Goal: Use online tool/utility: Use online tool/utility

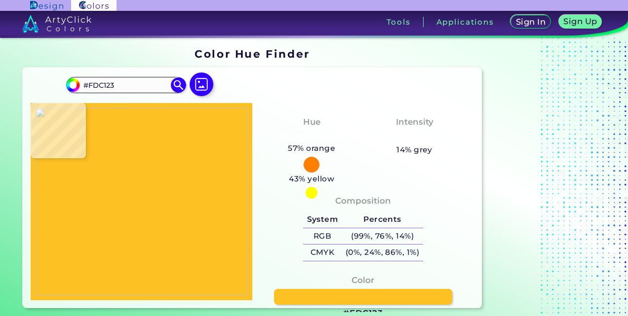
type input "#ffc124"
type input "#FFC124"
type input "#fec223"
type input "#FEC223"
click at [141, 176] on img at bounding box center [142, 202] width 212 height 188
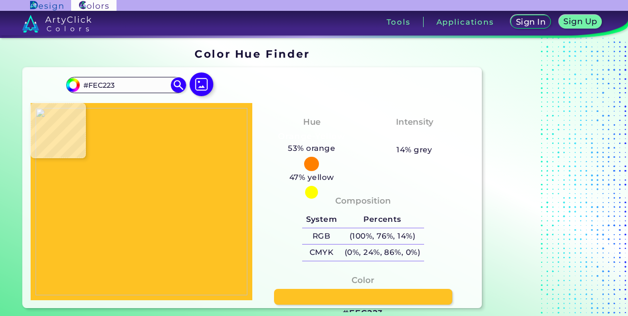
click at [141, 176] on img at bounding box center [142, 202] width 212 height 188
type input "#fdc324"
type input "#FDC324"
type input "#fcc021"
type input "#FCC021"
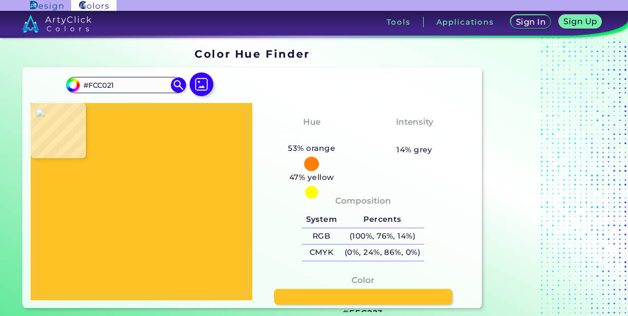
type input "#fbbf20"
type input "#FBBF20"
type input "#fabe1f"
type input "#FABE1F"
type input "#000000"
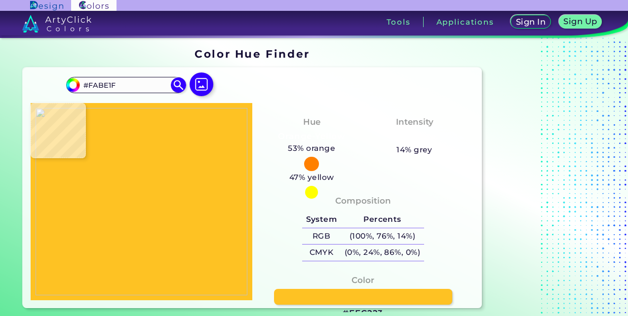
type input "#000000"
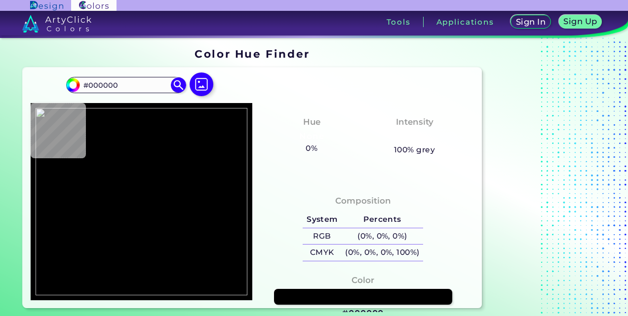
type input "#f9bd1e"
type input "#F9BD1E"
type input "#fabe1f"
type input "#FABE1F"
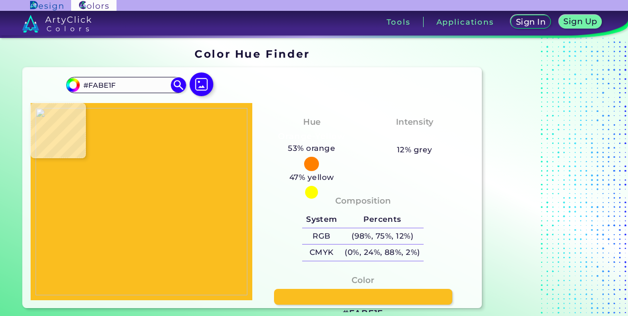
type input "#fcc021"
type input "#FCC021"
type input "#fbc121"
type input "#FBC121"
type input "#fdc122"
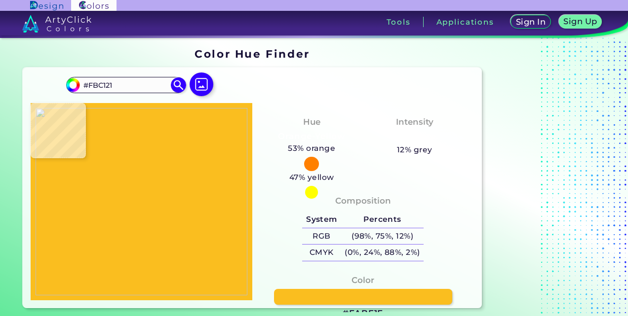
type input "#FDC122"
type input "#fcc021"
type input "#FCC021"
type input "#fdc122"
type input "#FDC122"
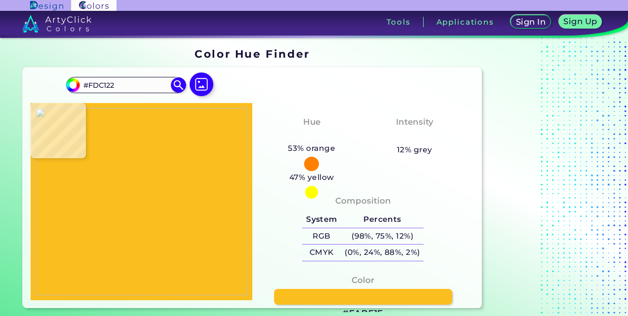
type input "#febf26"
type input "#FEBF26"
type input "#fcbf22"
type input "#FCBF22"
type input "#fcc022"
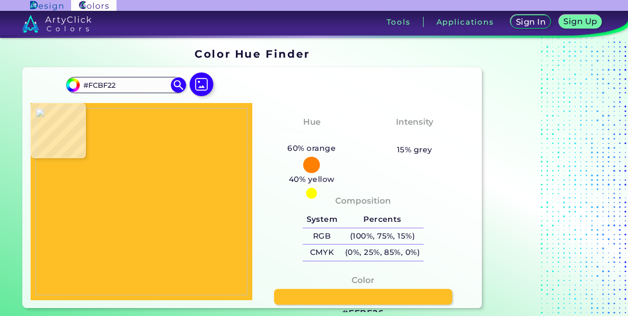
type input "#FCC022"
type input "#fcbf22"
type input "#FCBF22"
type input "#fcc022"
type input "#FCC022"
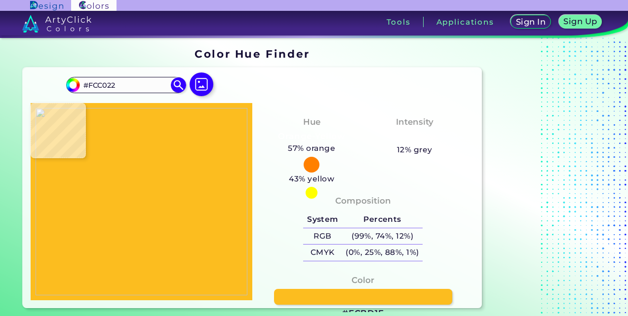
type input "#fcbd1f"
type input "#FCBD1F"
type input "#fcbe1f"
type input "#FCBE1F"
type input "#fbbd1e"
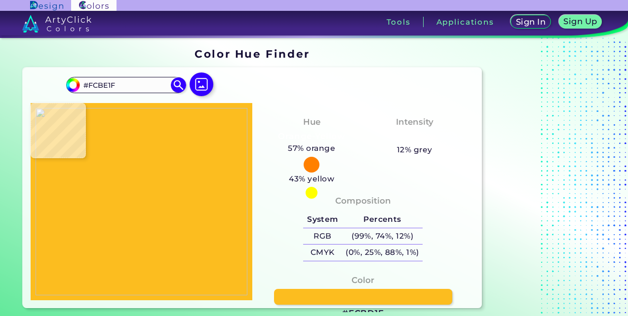
type input "#FBBD1E"
type input "#fabc1d"
type input "#FABC1D"
type input "#f9b91b"
type input "#F9B91B"
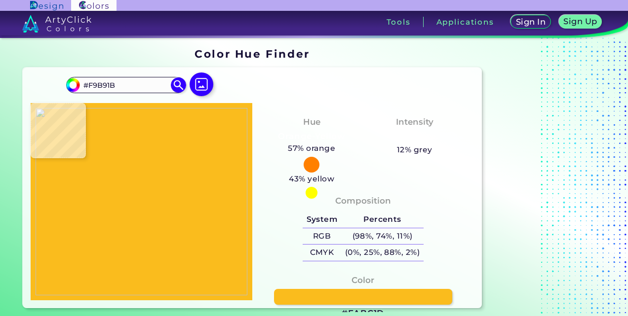
type input "#f9ba1c"
type input "#F9BA1C"
type input "#f9bb1c"
type input "#F9BB1C"
type input "#fbbd1e"
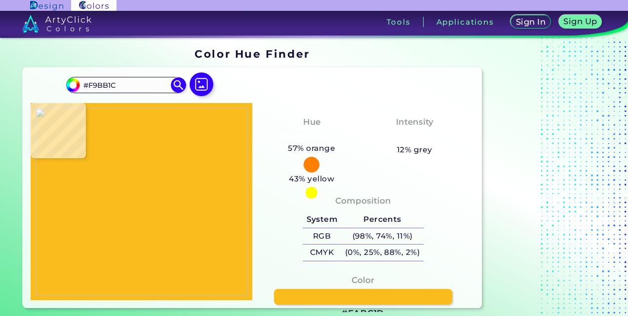
type input "#FBBD1E"
type input "#fcbd1f"
type input "#FCBD1F"
type input "#f9bc1d"
type input "#F9BC1D"
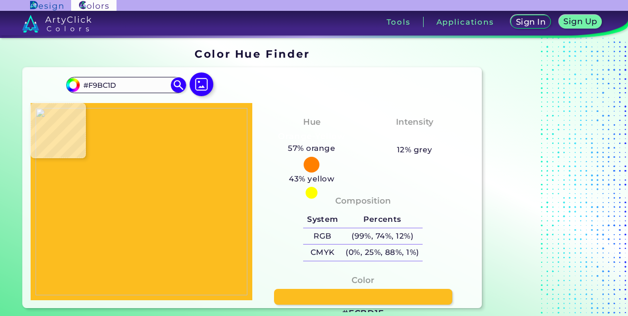
type input "#fabe1e"
type input "#FABE1E"
type input "#fabe1d"
type input "#FABE1D"
type input "#fabf1d"
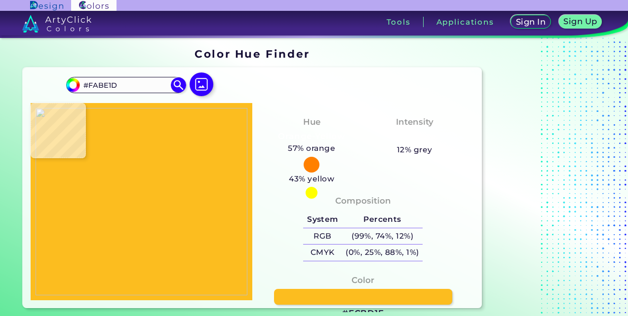
type input "#FABF1D"
type input "#fbbf1e"
type input "#FBBF1E"
type input "#fbbe20"
type input "#FBBE20"
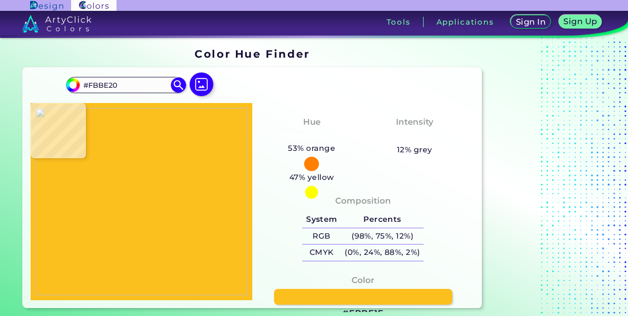
type input "#fabe20"
type input "#FABE20"
type input "#fdbd21"
type input "#FDBD21"
type input "#fbbe21"
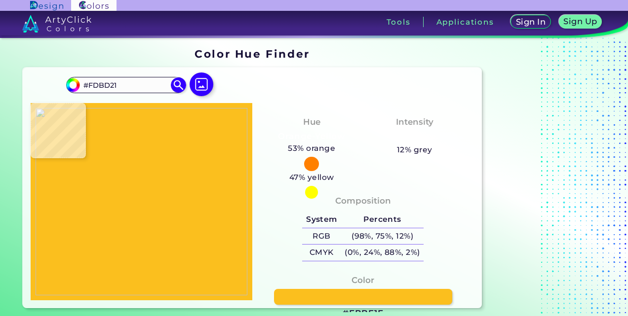
type input "#FBBE21"
type input "#fbbf20"
type input "#FBBF20"
type input "#fbbc1e"
type input "#FBBC1E"
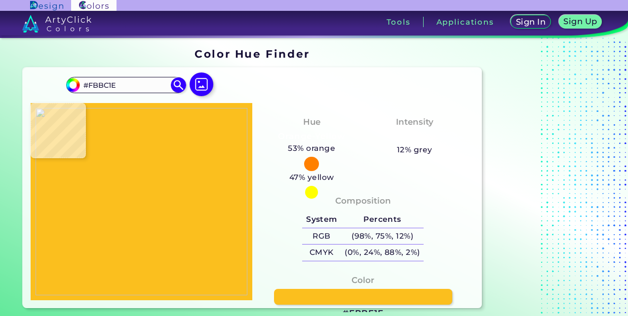
type input "#fdbf20"
type input "#FDBF20"
type input "#fcbe1f"
type input "#FCBE1F"
type input "#fbbd1e"
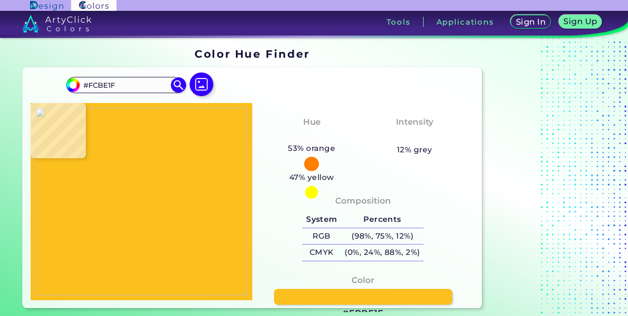
type input "#FBBD1E"
type input "#fcbe1f"
type input "#FCBE1F"
type input "#fbbd1e"
type input "#FBBD1E"
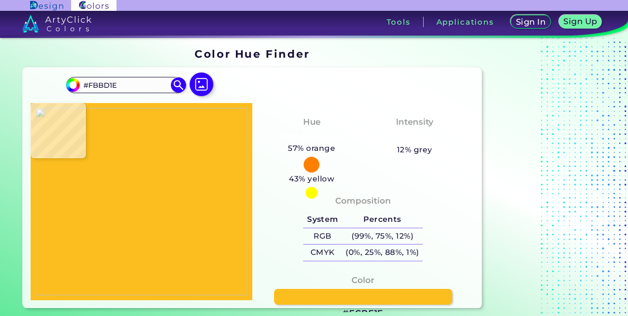
type input "#fabc1d"
type input "#FABC1D"
type input "#f9b91b"
type input "#F9B91B"
type input "#f7b719"
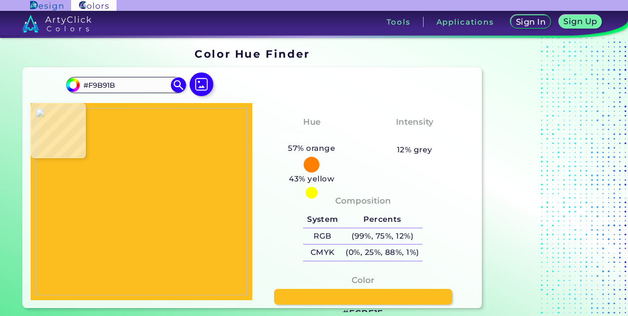
type input "#F7B719"
type input "#f8b519"
type input "#F8B519"
type input "#fab519"
type input "#FAB519"
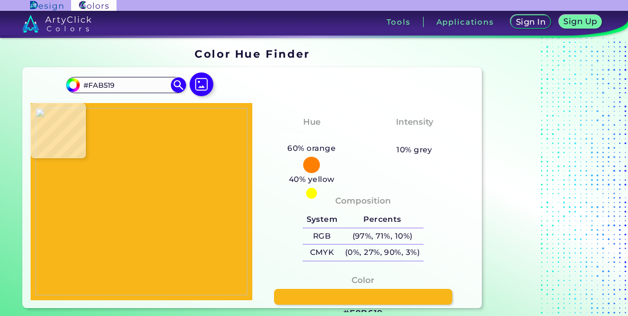
type input "#f8b619"
type input "#F8B619"
type input "#f5b618"
type input "#F5B618"
type input "#f6b618"
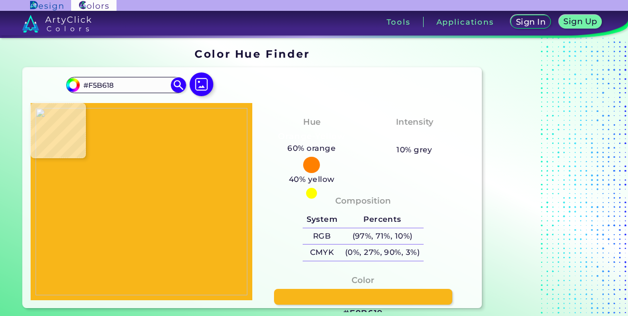
type input "#F6B618"
type input "#f5b618"
type input "#F5B618"
type input "#f5b617"
type input "#F5B617"
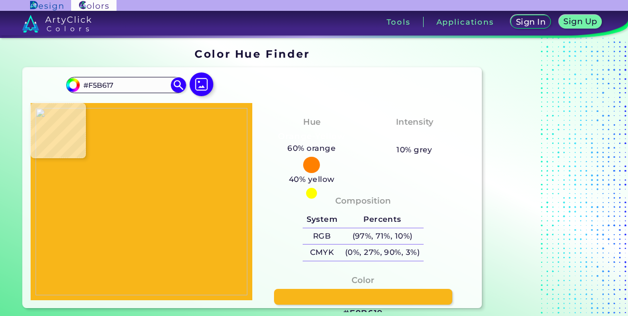
type input "#f5b517"
type input "#F5B517"
type input "#f5b618"
type input "#F5B618"
type input "#f5b617"
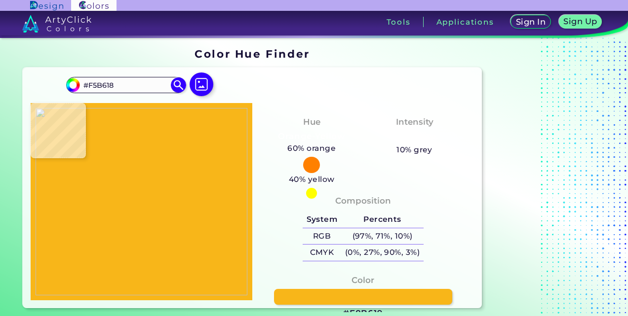
type input "#F5B617"
type input "#f2b415"
type input "#F2B415"
type input "#f3b315"
type input "#F3B315"
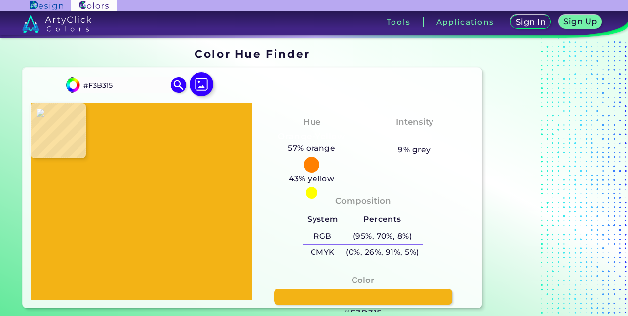
type input "#f3b114"
type input "#F3B114"
type input "#f4b317"
type input "#F4B317"
type input "#f4b216"
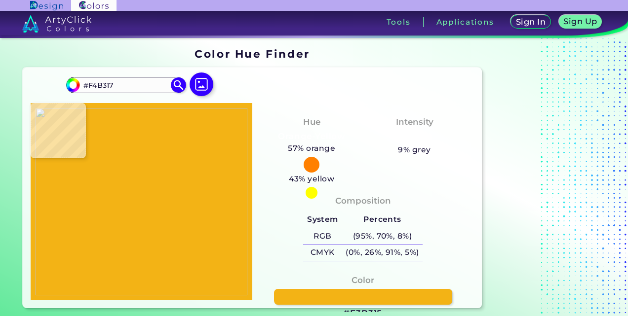
type input "#F4B216"
type input "#f3b115"
type input "#F3B115"
type input "#f2b015"
type input "#F2B015"
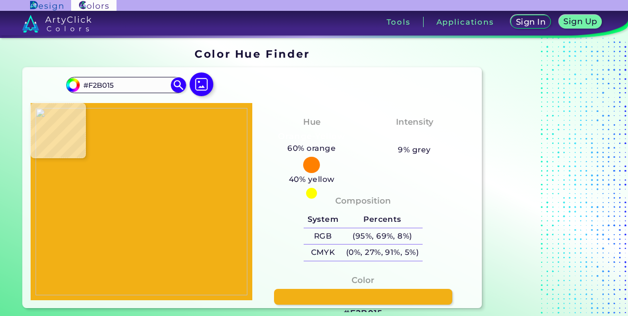
type input "#f1b016"
type input "#F1B016"
type input "#f0af15"
type input "#F0AF15"
type input "#efae14"
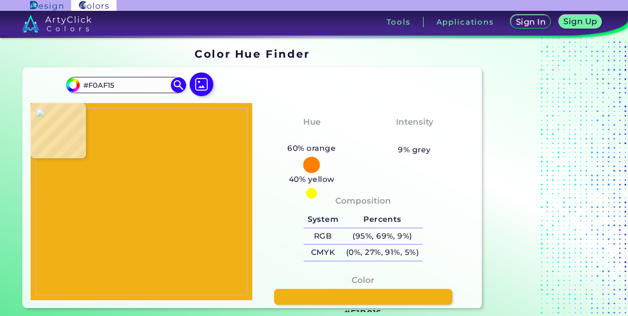
type input "#EFAE14"
type input "#efad14"
type input "#EFAD14"
type input "#f0ad14"
type input "#F0AD14"
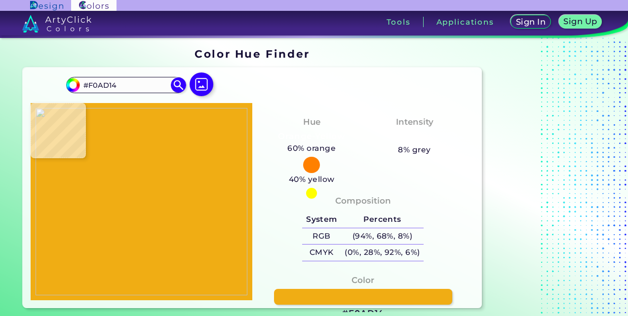
type input "#f0ae15"
type input "#F0AE15"
type input "#f2af15"
type input "#F2AF15"
type input "#f4b617"
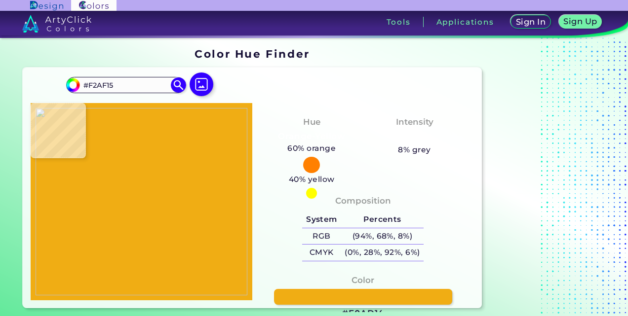
type input "#F4B617"
type input "#f5b618"
type input "#F5B618"
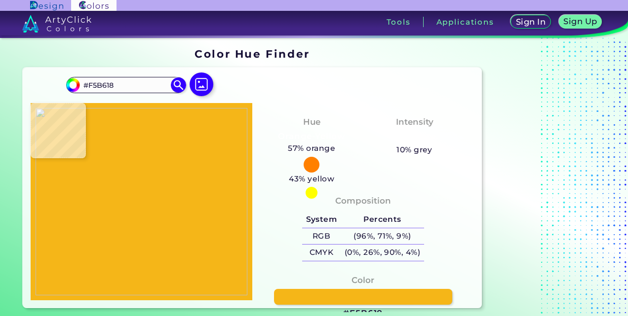
type input "#f9b519"
type input "#F9B519"
type input "#f8b619"
type input "#F8B619"
type input "#f8b81a"
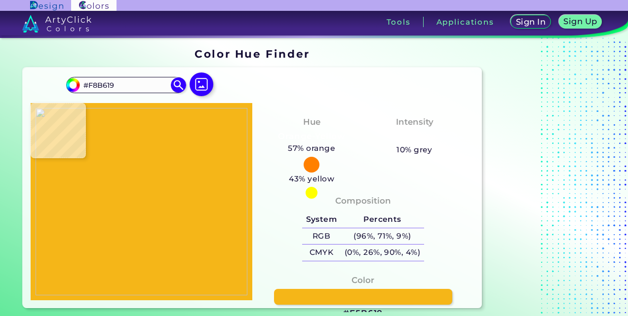
type input "#F8B81A"
type input "#f8b71a"
type input "#F8B71A"
type input "#f9b71a"
type input "#F9B71A"
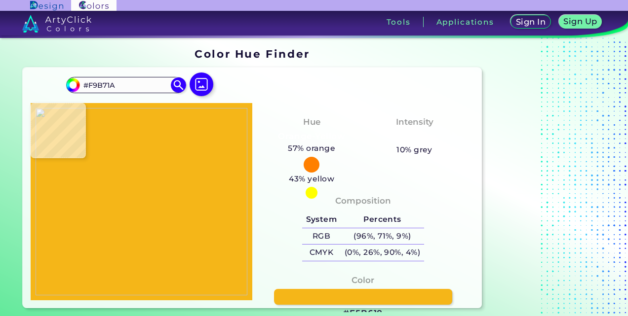
type input "#f8b71a"
type input "#F8B71A"
type input "#f8b81a"
type input "#F8B81A"
type input "#f9b91b"
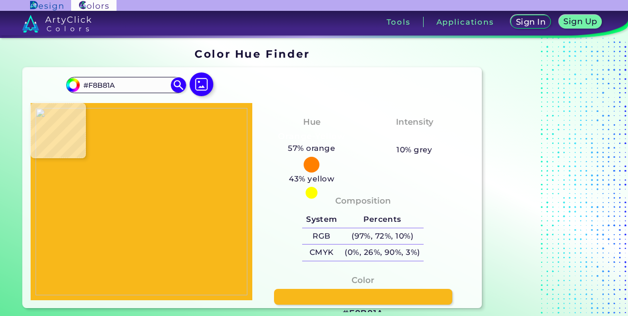
type input "#F9B91B"
type input "#fabc1d"
type input "#FABC1D"
type input "#fbbd1e"
type input "#FBBD1E"
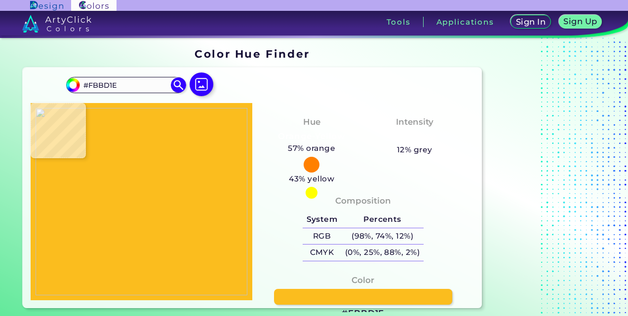
type input "#fcbe1f"
type input "#FCBE1F"
type input "#fdbf20"
type input "#FDBF20"
type input "#fcbe1f"
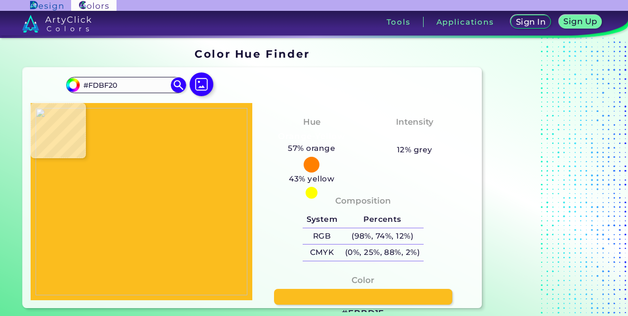
type input "#FCBE1F"
type input "#fabd1e"
type input "#FABD1E"
type input "#f9bd1e"
type input "#F9BD1E"
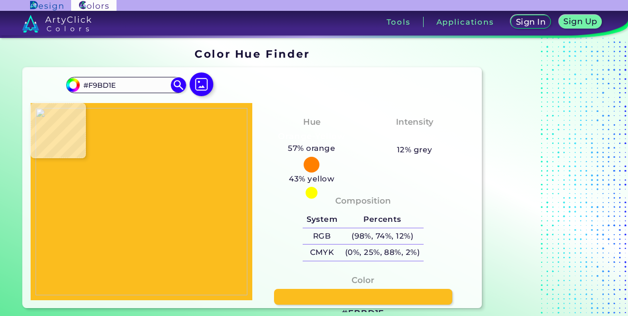
type input "#fabe1f"
type input "#FABE1F"
type input "#fabf20"
type input "#FABF20"
type input "#fbbf20"
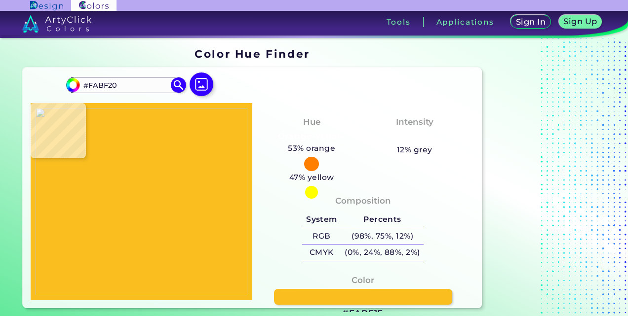
type input "#FBBF20"
type input "#fabe1f"
type input "#FABE1F"
type input "#fbbd1e"
type input "#FBBD1E"
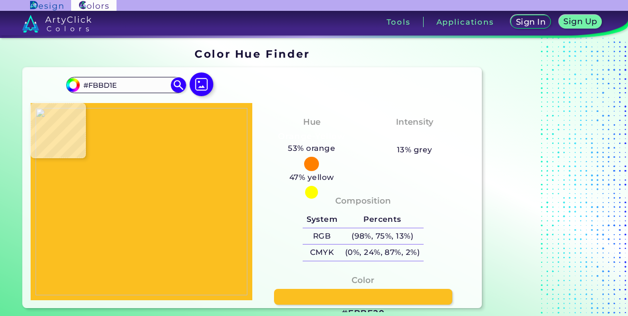
type input "#fcbe1f"
type input "#FCBE1F"
type input "#fbbd1e"
type input "#FBBD1E"
type input "#f9bb1c"
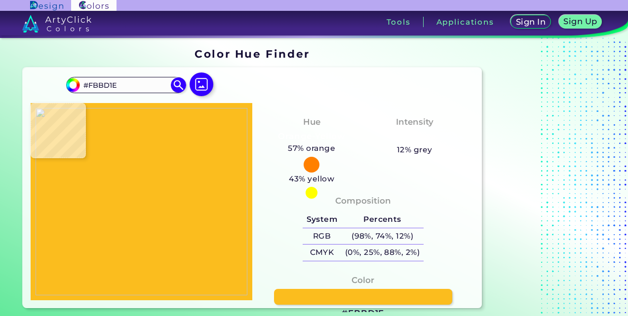
type input "#F9BB1C"
type input "#f9b91b"
type input "#F9B91B"
type input "#f8b619"
type input "#F8B619"
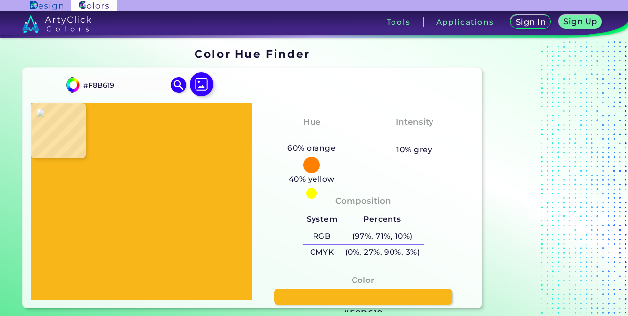
type input "#fcc123"
type input "#FCC123"
type input "#ffc324"
type input "#FFC324"
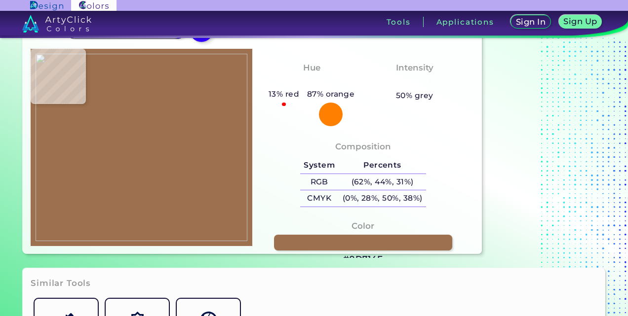
scroll to position [49, 0]
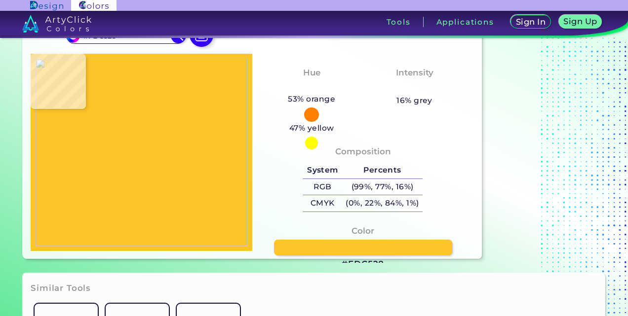
click at [164, 132] on img at bounding box center [142, 153] width 212 height 188
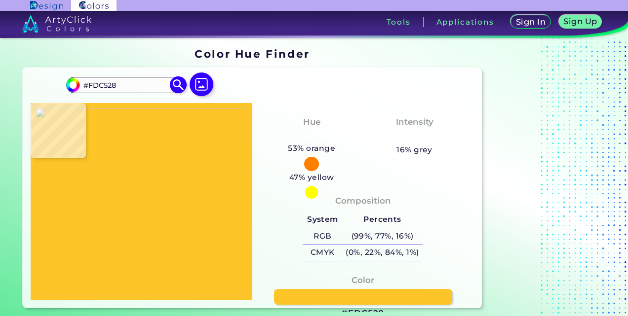
drag, startPoint x: 120, startPoint y: 86, endPoint x: 76, endPoint y: 84, distance: 45.0
click at [76, 84] on div "#fdc528 #FDC528 Acadia ◉ Acid Green ◉ Aero Blue ◉ Alabaster ◉ Albescent White ◉…" at bounding box center [125, 85] width 119 height 16
click at [92, 251] on img at bounding box center [142, 202] width 212 height 188
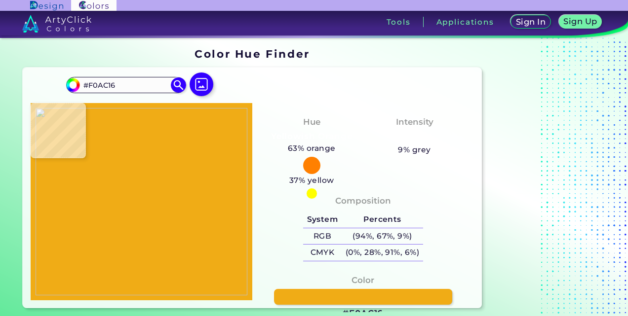
click at [83, 260] on img at bounding box center [142, 202] width 212 height 188
drag, startPoint x: 119, startPoint y: 82, endPoint x: 72, endPoint y: 87, distance: 48.1
click at [72, 87] on div "#f0ac16 #F0AC16 Acadia ◉ Acid Green ◉ Aero Blue ◉ Alabaster ◉ Albescent White ◉…" at bounding box center [125, 85] width 119 height 16
